Goal: Information Seeking & Learning: Find contact information

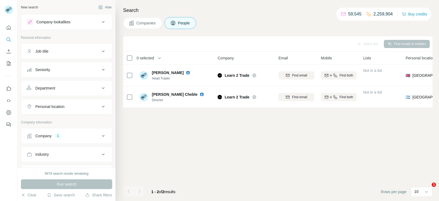
click at [59, 134] on div "1" at bounding box center [58, 136] width 6 height 5
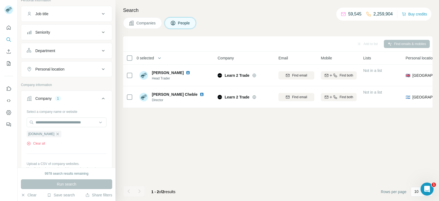
scroll to position [47, 0]
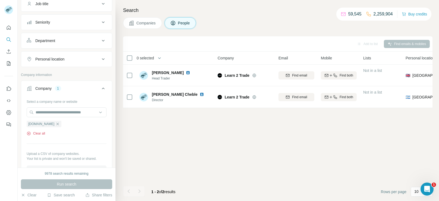
click at [40, 134] on button "Clear all" at bounding box center [36, 133] width 18 height 5
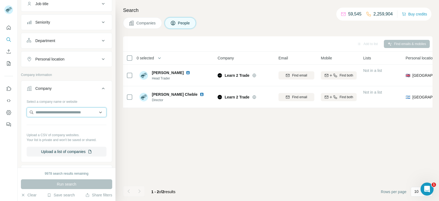
click at [67, 113] on input "text" at bounding box center [67, 112] width 80 height 10
paste input "**********"
type input "**********"
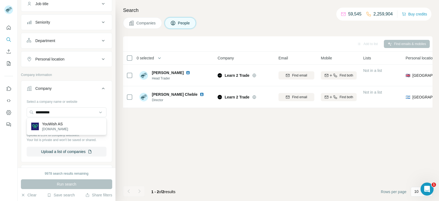
click at [77, 124] on div "YouWish AS [DOMAIN_NAME]" at bounding box center [66, 126] width 77 height 15
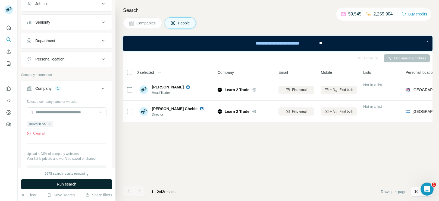
click at [62, 182] on span "Run search" at bounding box center [67, 184] width 20 height 5
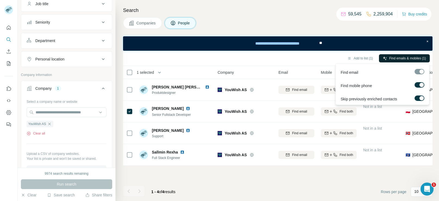
click at [405, 59] on span "Find emails & mobiles (1)" at bounding box center [407, 58] width 37 height 5
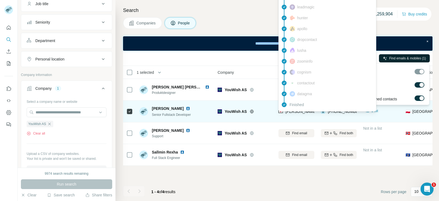
click at [294, 111] on div "findymail Email found prospeo Not found people-data-labs Not found forager Not …" at bounding box center [327, 17] width 98 height 187
click at [294, 111] on span "[PERSON_NAME][EMAIL_ADDRESS][DOMAIN_NAME]" at bounding box center [333, 111] width 96 height 4
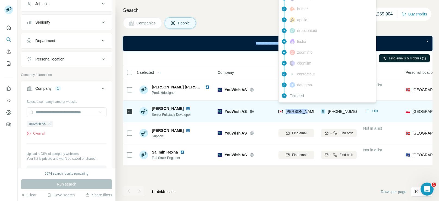
click at [294, 111] on span "[PERSON_NAME][EMAIL_ADDRESS][DOMAIN_NAME]" at bounding box center [333, 111] width 96 height 4
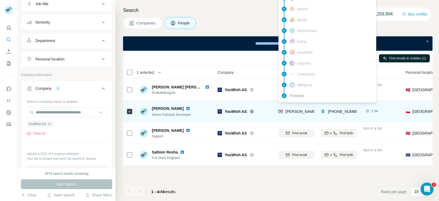
click at [294, 111] on span "[PERSON_NAME][EMAIL_ADDRESS][DOMAIN_NAME]" at bounding box center [333, 111] width 96 height 4
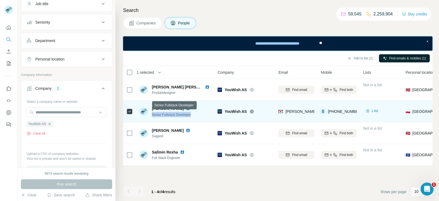
drag, startPoint x: 194, startPoint y: 114, endPoint x: 152, endPoint y: 114, distance: 42.6
click at [152, 114] on div "Senior Fullstack Developer" at bounding box center [172, 114] width 40 height 5
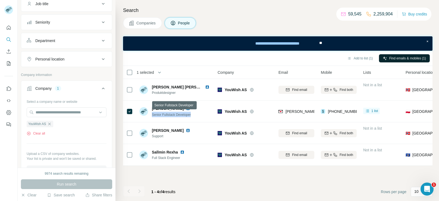
copy span "Senior Fullstack Developer"
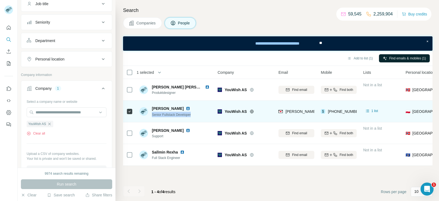
drag, startPoint x: 151, startPoint y: 108, endPoint x: 190, endPoint y: 110, distance: 38.9
click at [190, 110] on div "[PERSON_NAME]" at bounding box center [172, 108] width 40 height 5
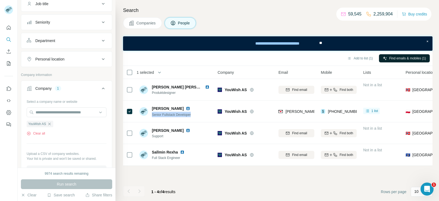
copy span "[PERSON_NAME]"
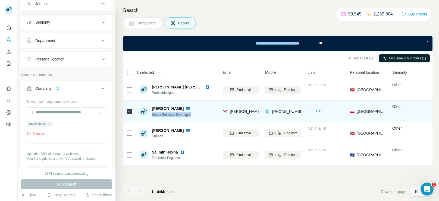
scroll to position [0, 69]
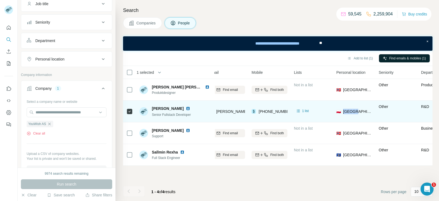
drag, startPoint x: 363, startPoint y: 112, endPoint x: 342, endPoint y: 114, distance: 21.0
click at [342, 114] on div "🇵🇱 [GEOGRAPHIC_DATA]" at bounding box center [354, 111] width 36 height 15
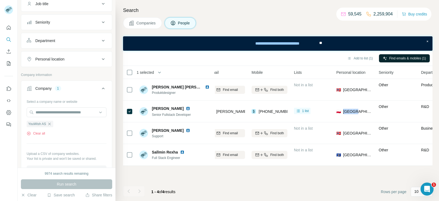
copy span "[GEOGRAPHIC_DATA]"
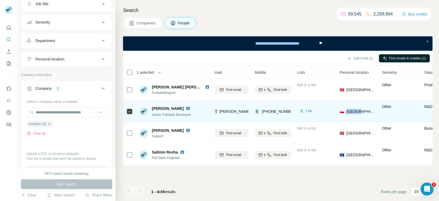
scroll to position [0, 65]
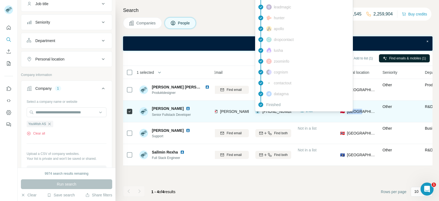
click at [282, 113] on span "[PHONE_NUMBER]" at bounding box center [279, 111] width 34 height 4
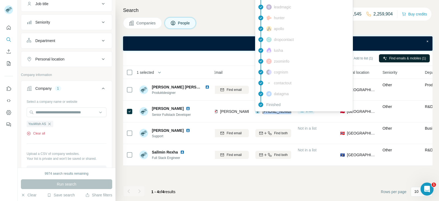
click at [41, 131] on button "Clear all" at bounding box center [36, 133] width 18 height 5
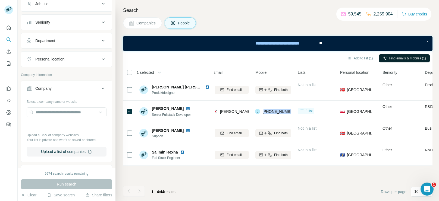
click at [65, 117] on div at bounding box center [67, 112] width 80 height 11
click at [64, 115] on input "text" at bounding box center [67, 112] width 80 height 10
paste input "**********"
type input "**********"
